Goal: Task Accomplishment & Management: Manage account settings

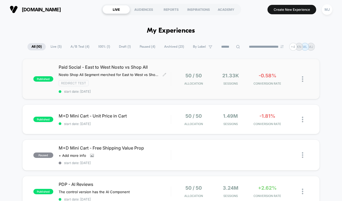
click at [116, 91] on span "start date: [DATE]" at bounding box center [115, 91] width 112 height 4
click at [302, 76] on img at bounding box center [302, 79] width 1 height 6
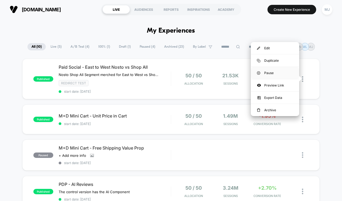
click at [265, 72] on div "Pause" at bounding box center [274, 73] width 48 height 12
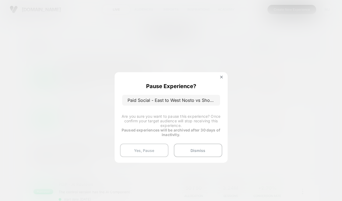
click at [152, 154] on button "Yes, Pause" at bounding box center [144, 149] width 48 height 13
